Goal: Task Accomplishment & Management: Manage account settings

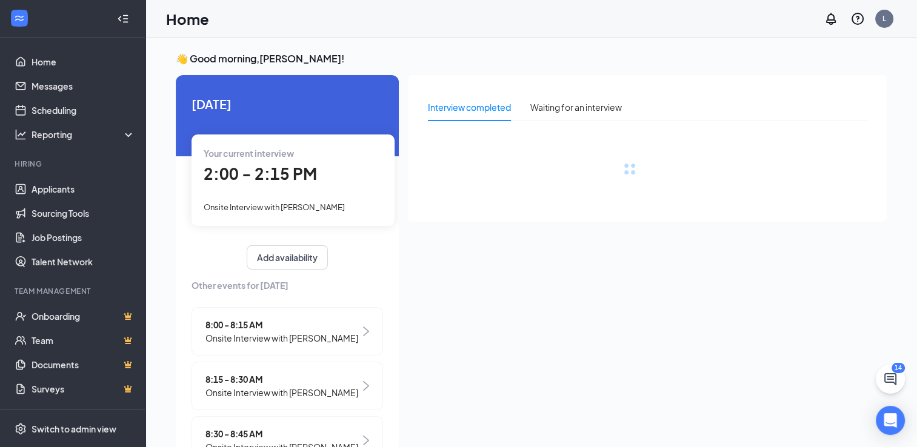
click at [291, 173] on span "2:00 - 2:15 PM" at bounding box center [260, 174] width 113 height 20
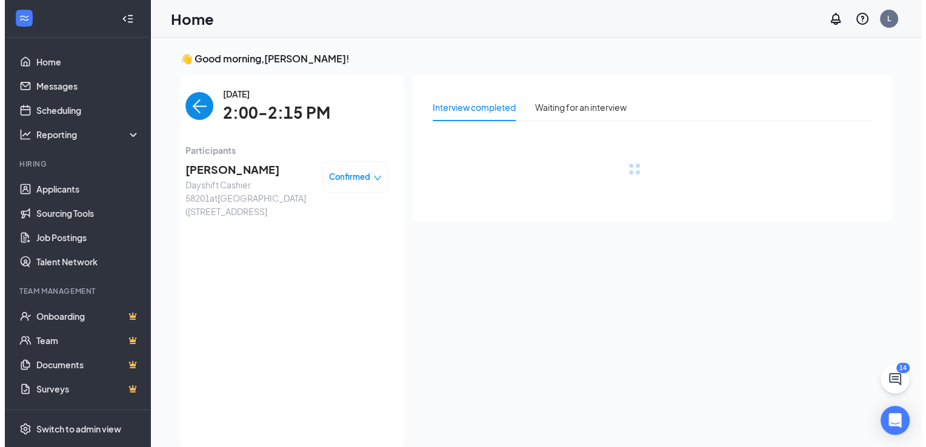
scroll to position [5, 0]
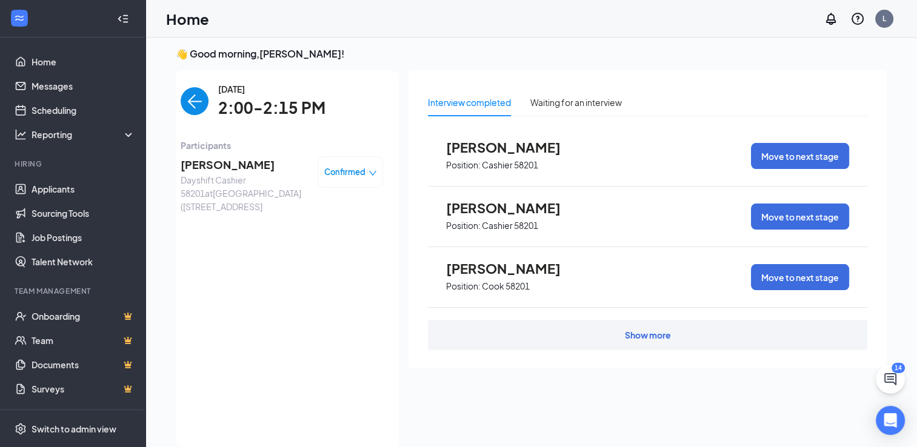
click at [239, 178] on span "Dayshift Cashier 58201 at [GEOGRAPHIC_DATA] ([STREET_ADDRESS]" at bounding box center [244, 193] width 127 height 40
click at [238, 168] on span "[PERSON_NAME]" at bounding box center [244, 164] width 127 height 17
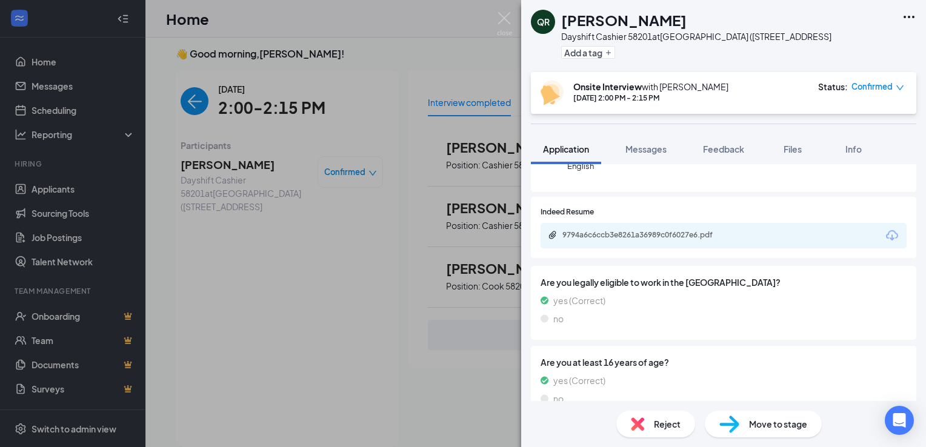
scroll to position [182, 0]
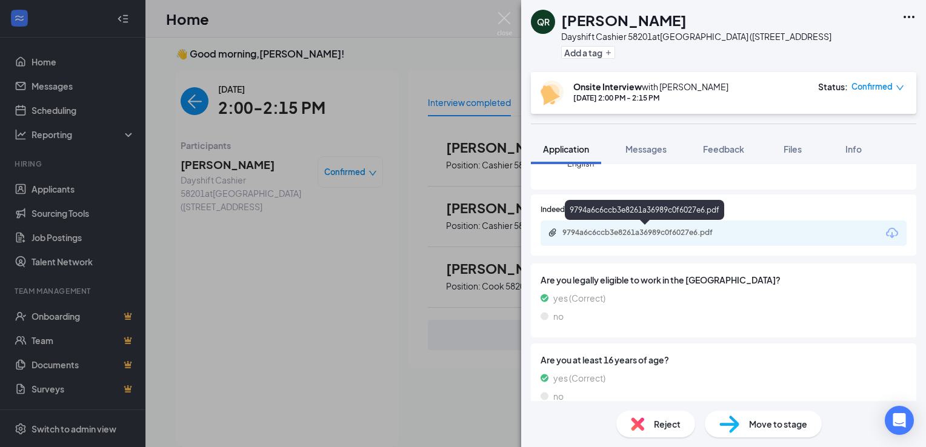
click at [708, 228] on div "9794a6c6ccb3e8261a36989c0f6027e6.pdf" at bounding box center [648, 233] width 170 height 10
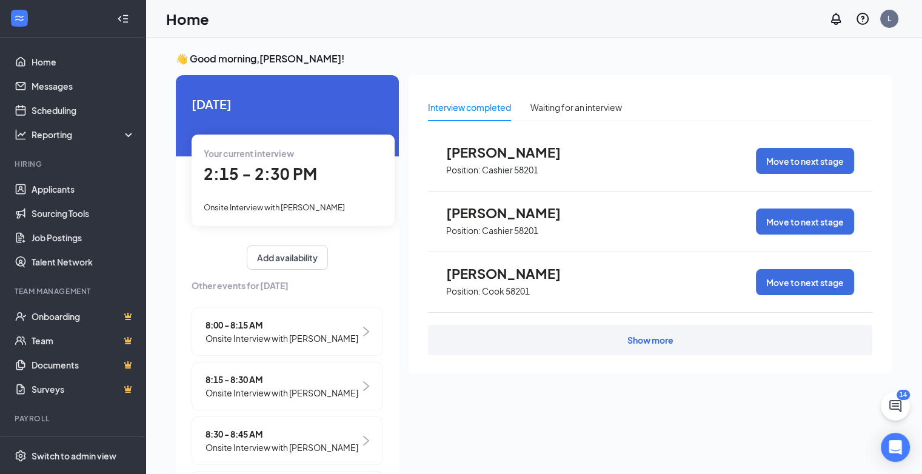
click at [261, 191] on div "Your current interview 2:15 - 2:30 PM Onsite Interview with [PERSON_NAME]" at bounding box center [293, 180] width 203 height 91
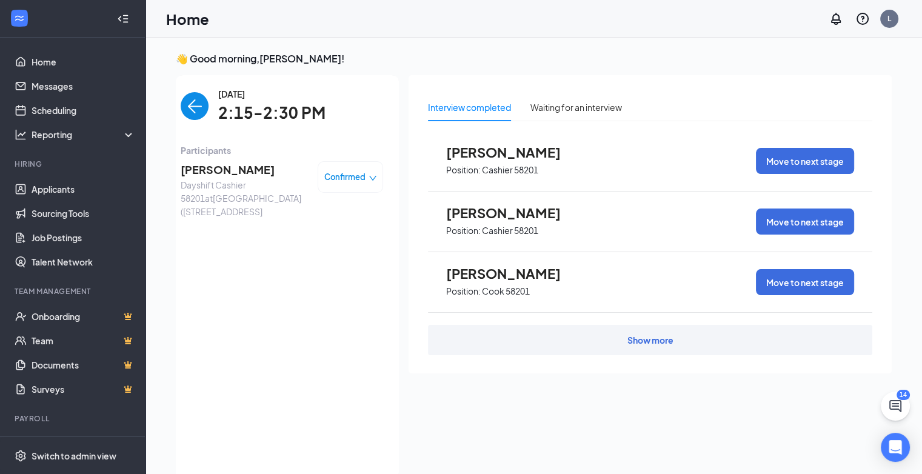
scroll to position [5, 0]
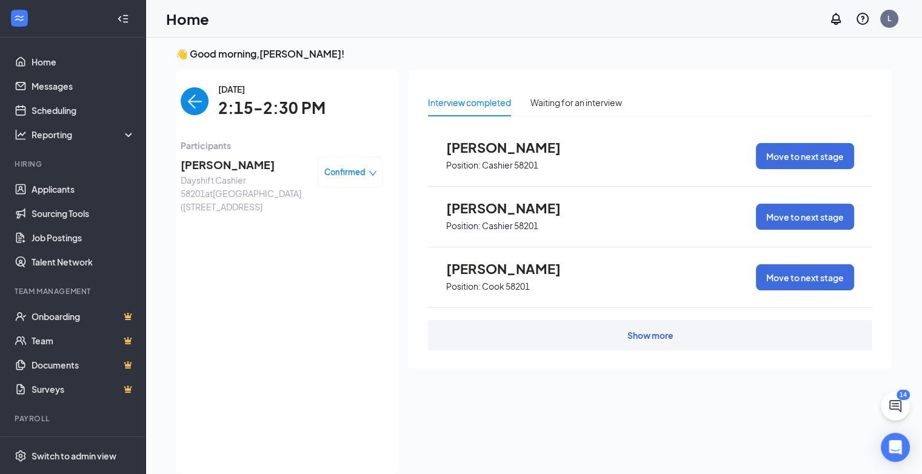
click at [191, 105] on img "back-button" at bounding box center [195, 101] width 28 height 28
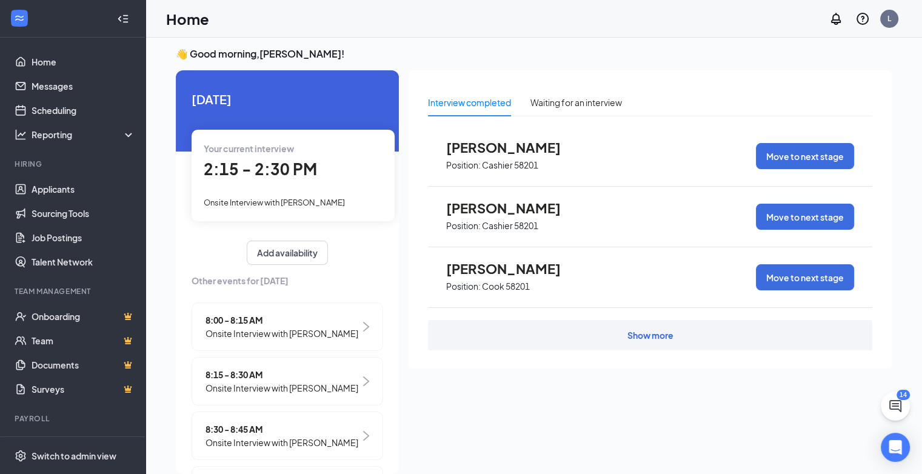
click at [264, 198] on span "Onsite Interview with [PERSON_NAME]" at bounding box center [274, 203] width 141 height 10
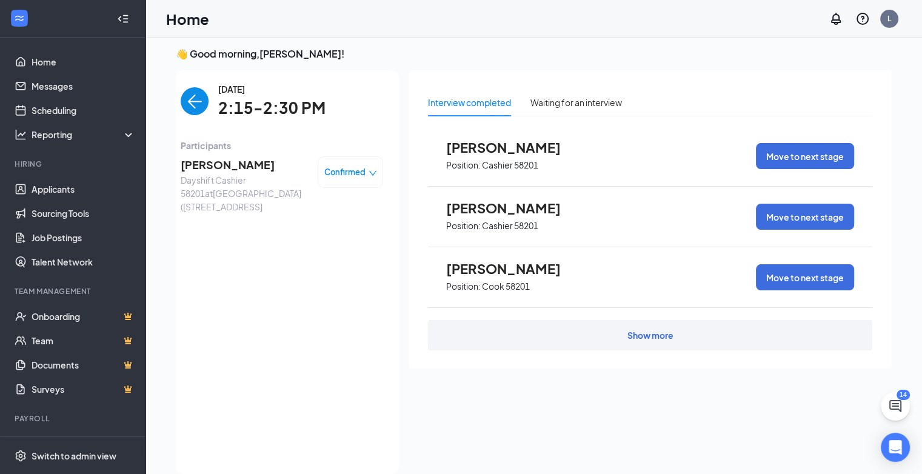
click at [264, 198] on div "[DATE] Your current interview 2:15 - 2:30 PM Onsite Interview with [PERSON_NAME…" at bounding box center [287, 272] width 223 height 404
click at [263, 197] on span "Dayshift Cashier 58201 at [GEOGRAPHIC_DATA] ([STREET_ADDRESS]" at bounding box center [244, 193] width 127 height 40
click at [218, 184] on span "Dayshift Cashier 58201 at [GEOGRAPHIC_DATA] ([STREET_ADDRESS]" at bounding box center [244, 193] width 127 height 40
click at [215, 184] on span "Dayshift Cashier 58201 at [GEOGRAPHIC_DATA] ([STREET_ADDRESS]" at bounding box center [244, 193] width 127 height 40
click at [300, 162] on div "[PERSON_NAME] Dayshift Cashier 58201 at [GEOGRAPHIC_DATA] ([STREET_ADDRESS], AL…" at bounding box center [282, 184] width 203 height 57
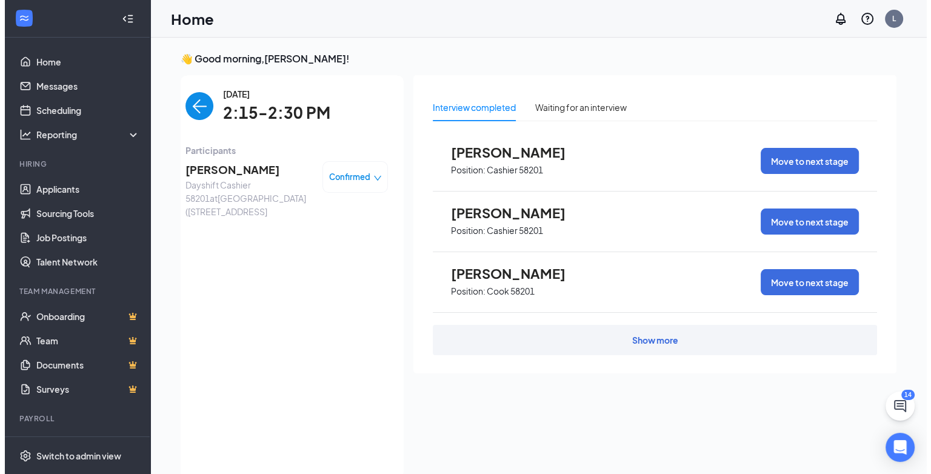
scroll to position [0, 0]
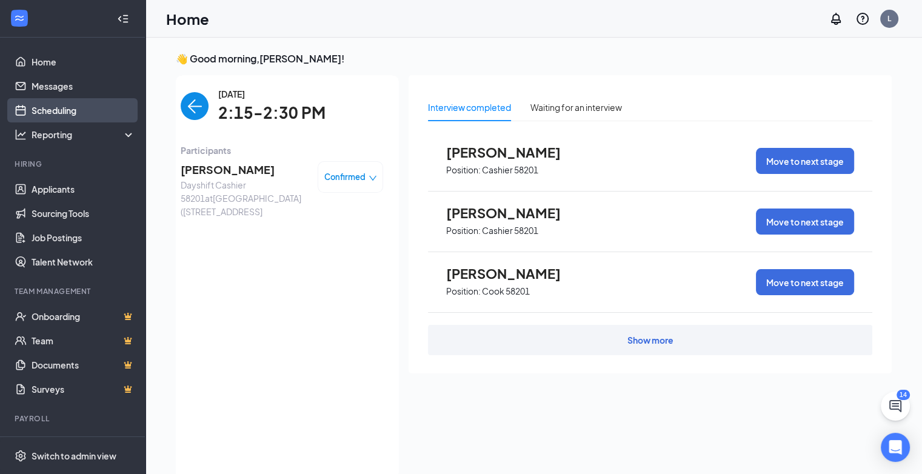
click at [87, 118] on link "Scheduling" at bounding box center [84, 110] width 104 height 24
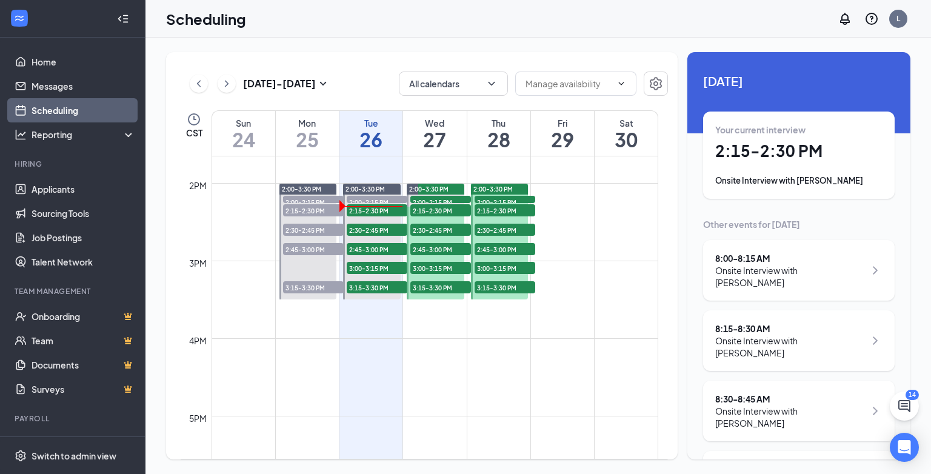
scroll to position [1081, 0]
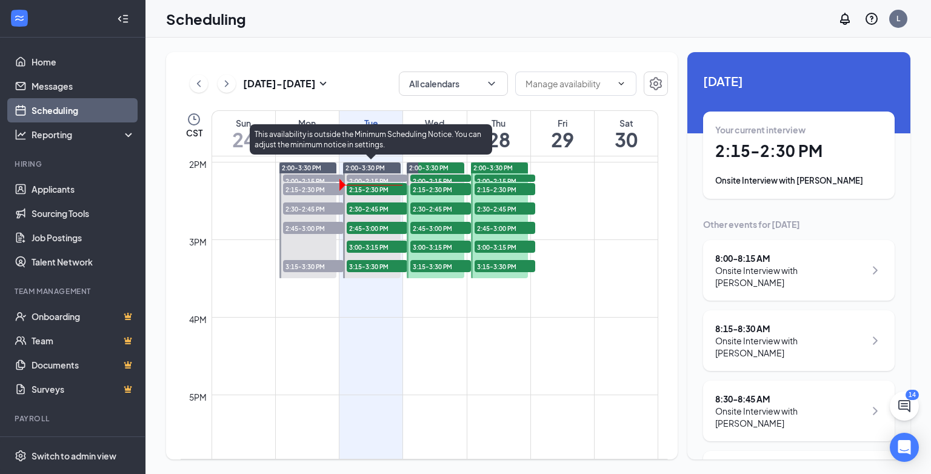
click at [371, 178] on span "2:00-2:15 PM" at bounding box center [377, 181] width 61 height 12
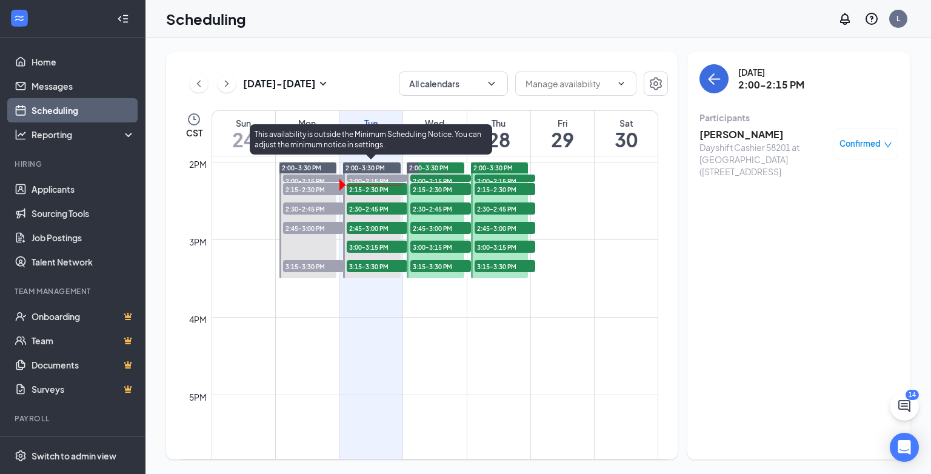
click at [372, 186] on span "2:15-2:30 PM" at bounding box center [377, 189] width 61 height 12
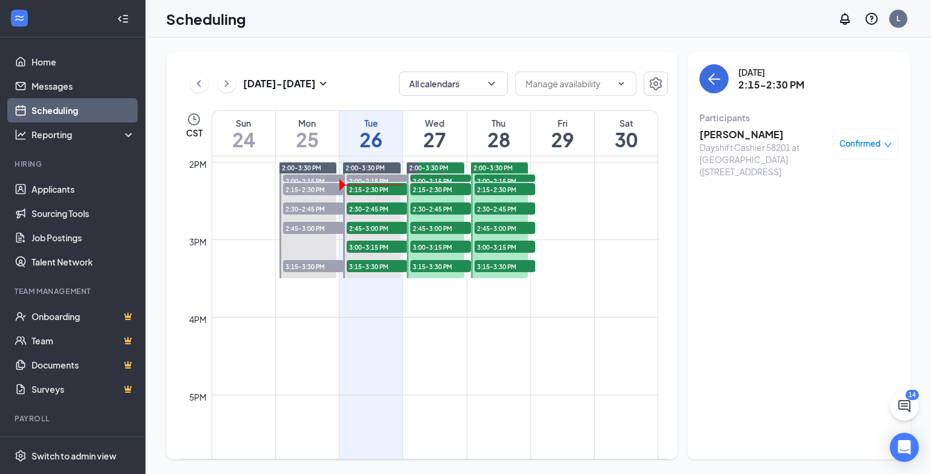
click at [765, 162] on div "Dayshift Cashier 58201 at [GEOGRAPHIC_DATA] ([STREET_ADDRESS]" at bounding box center [763, 159] width 127 height 36
click at [754, 153] on div "Dayshift Cashier 58201 at [GEOGRAPHIC_DATA] ([STREET_ADDRESS]" at bounding box center [763, 159] width 127 height 36
drag, startPoint x: 754, startPoint y: 153, endPoint x: 726, endPoint y: 161, distance: 29.2
click at [726, 161] on div "Dayshift Cashier 58201 at [GEOGRAPHIC_DATA] ([STREET_ADDRESS]" at bounding box center [763, 159] width 127 height 36
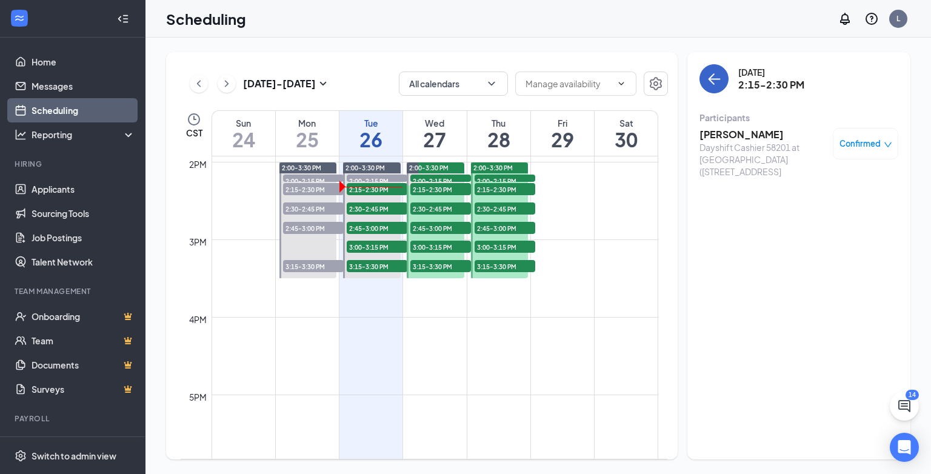
click at [723, 86] on button "back-button" at bounding box center [714, 78] width 29 height 29
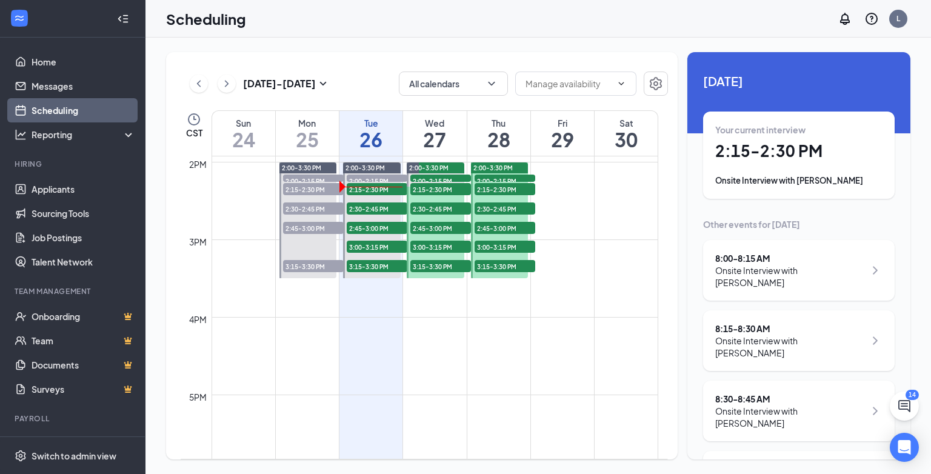
click at [748, 186] on div "Onsite Interview with [PERSON_NAME]" at bounding box center [798, 181] width 167 height 12
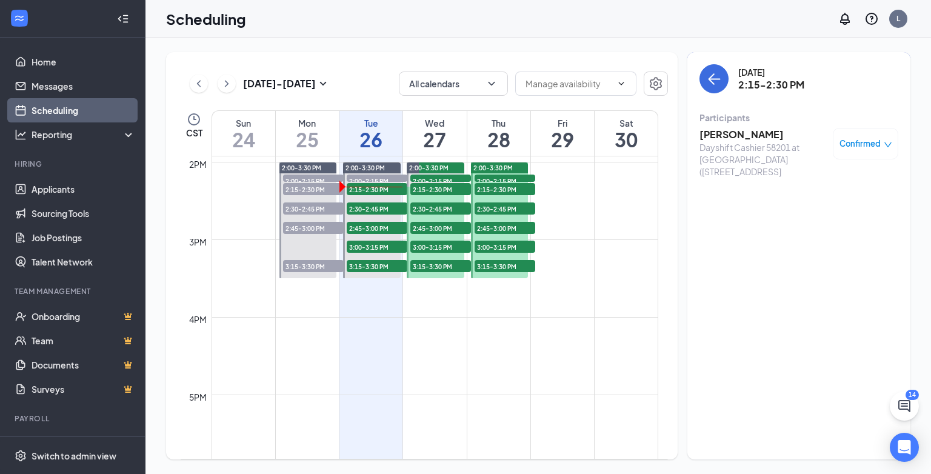
click at [743, 166] on div "Dayshift Cashier 58201 at [GEOGRAPHIC_DATA] ([STREET_ADDRESS]" at bounding box center [763, 159] width 127 height 36
click at [861, 147] on span "Confirmed" at bounding box center [860, 144] width 41 height 12
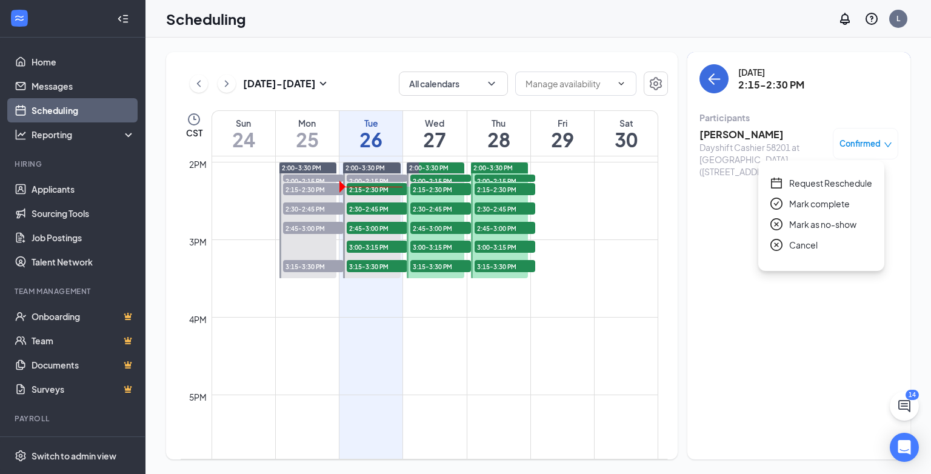
click at [728, 256] on div "[DATE] 2:15-2:30 PM Participants [PERSON_NAME] Cashier 58201 at [GEOGRAPHIC_DAT…" at bounding box center [799, 255] width 223 height 407
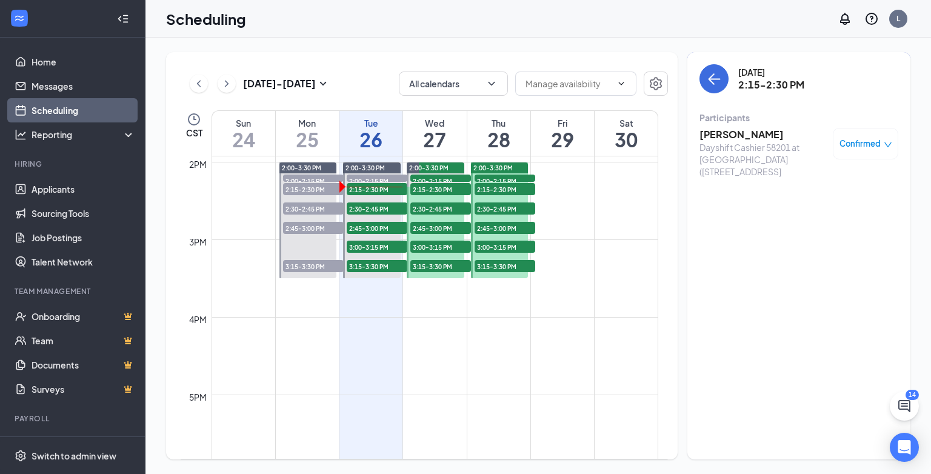
click at [728, 173] on div "Dayshift Cashier 58201 at [GEOGRAPHIC_DATA] ([STREET_ADDRESS]" at bounding box center [763, 159] width 127 height 36
drag, startPoint x: 742, startPoint y: 154, endPoint x: 766, endPoint y: 152, distance: 23.7
click at [742, 154] on div "Dayshift Cashier 58201 at [GEOGRAPHIC_DATA] ([STREET_ADDRESS]" at bounding box center [763, 159] width 127 height 36
click at [717, 142] on div "Dayshift Cashier 58201 at [GEOGRAPHIC_DATA] ([STREET_ADDRESS]" at bounding box center [763, 159] width 127 height 36
drag, startPoint x: 744, startPoint y: 133, endPoint x: 707, endPoint y: 163, distance: 47.4
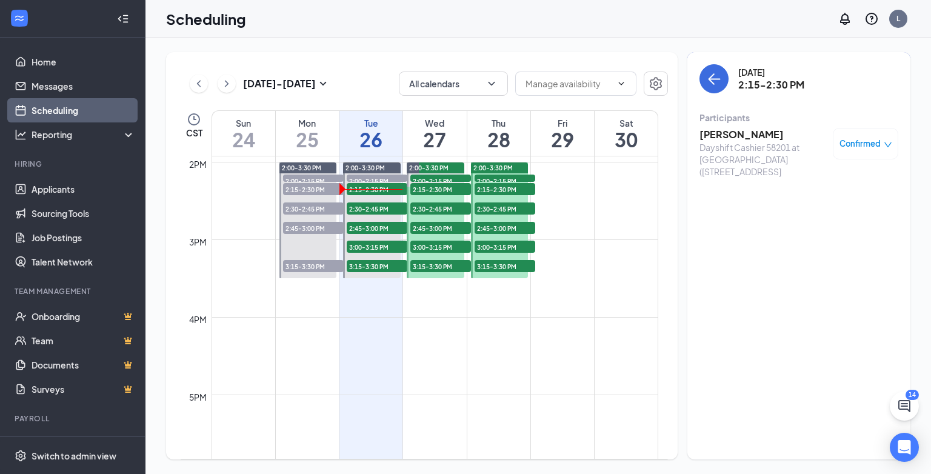
click at [707, 163] on div "Dayshift Cashier 58201 at [GEOGRAPHIC_DATA] ([STREET_ADDRESS]" at bounding box center [763, 159] width 127 height 36
